Goal: Information Seeking & Learning: Learn about a topic

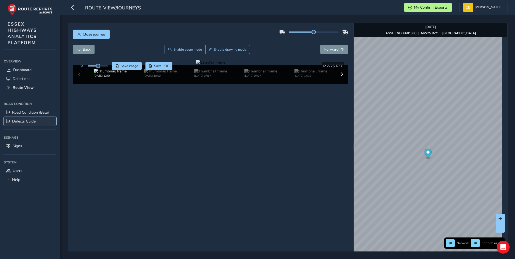
click at [21, 120] on span "Defects Guide" at bounding box center [23, 121] width 23 height 5
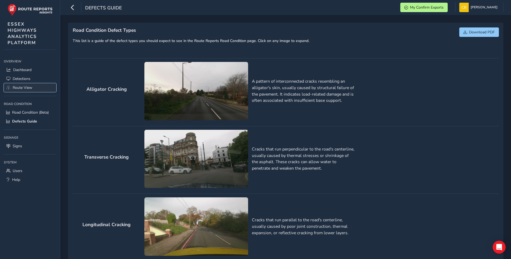
click at [22, 86] on span "Route View" at bounding box center [23, 87] width 20 height 5
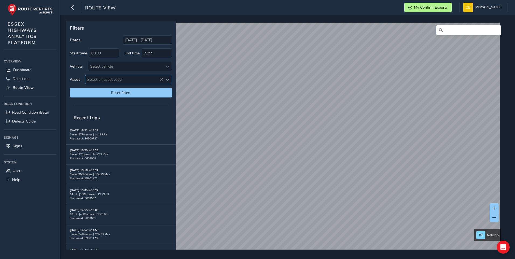
click at [117, 78] on span "Select an asset code" at bounding box center [124, 79] width 78 height 9
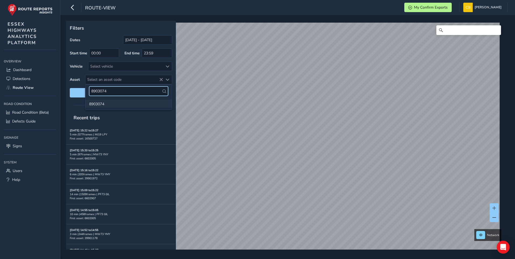
type input "8903074"
click at [107, 104] on li "8903074" at bounding box center [128, 104] width 87 height 8
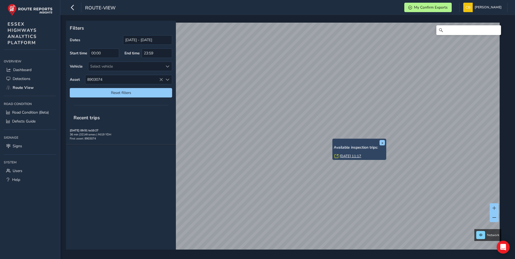
click at [345, 156] on link "[DATE] 11:17" at bounding box center [351, 156] width 22 height 5
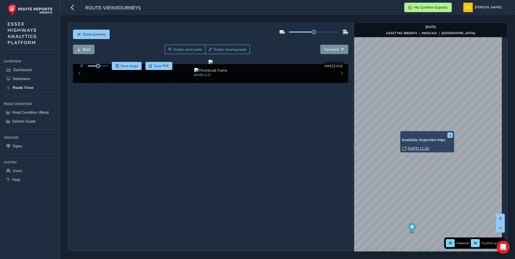
click at [415, 148] on link "[DATE] 11:20" at bounding box center [419, 148] width 22 height 5
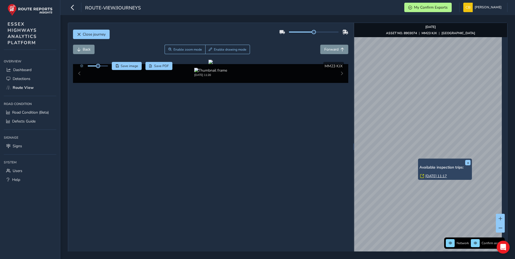
click at [432, 175] on link "[DATE] 11:17" at bounding box center [437, 176] width 22 height 5
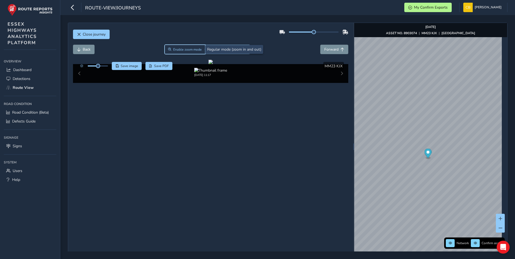
click at [188, 51] on span "Enable zoom mode" at bounding box center [187, 49] width 29 height 4
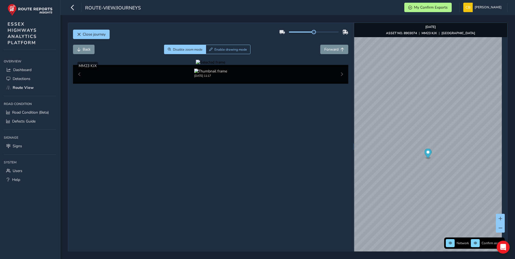
click at [225, 65] on div at bounding box center [210, 62] width 29 height 5
click at [250, 136] on img at bounding box center [258, 137] width 776 height 437
